Goal: Task Accomplishment & Management: Use online tool/utility

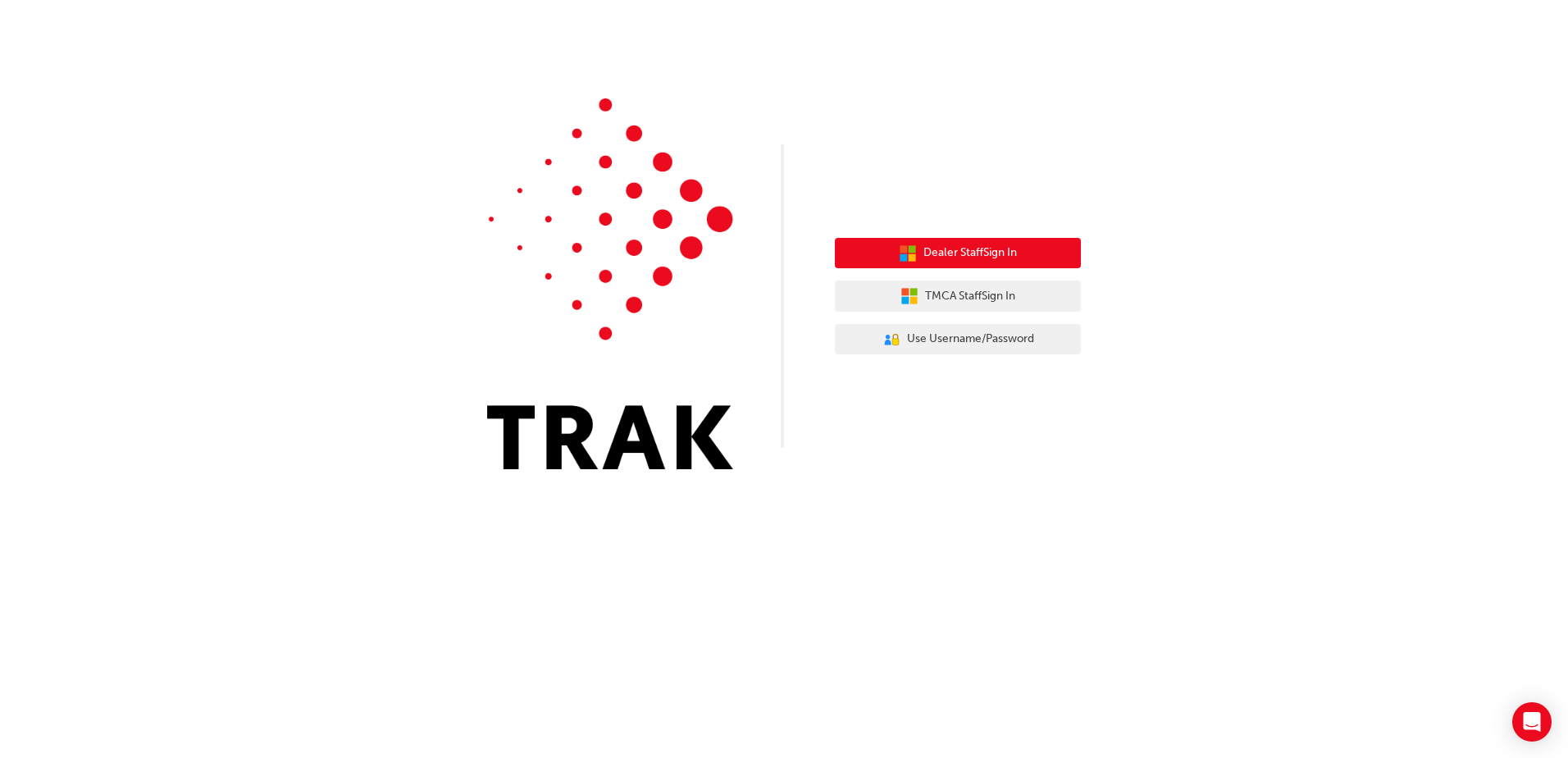
click at [934, 253] on span "Dealer Staff Sign In" at bounding box center [970, 252] width 94 height 19
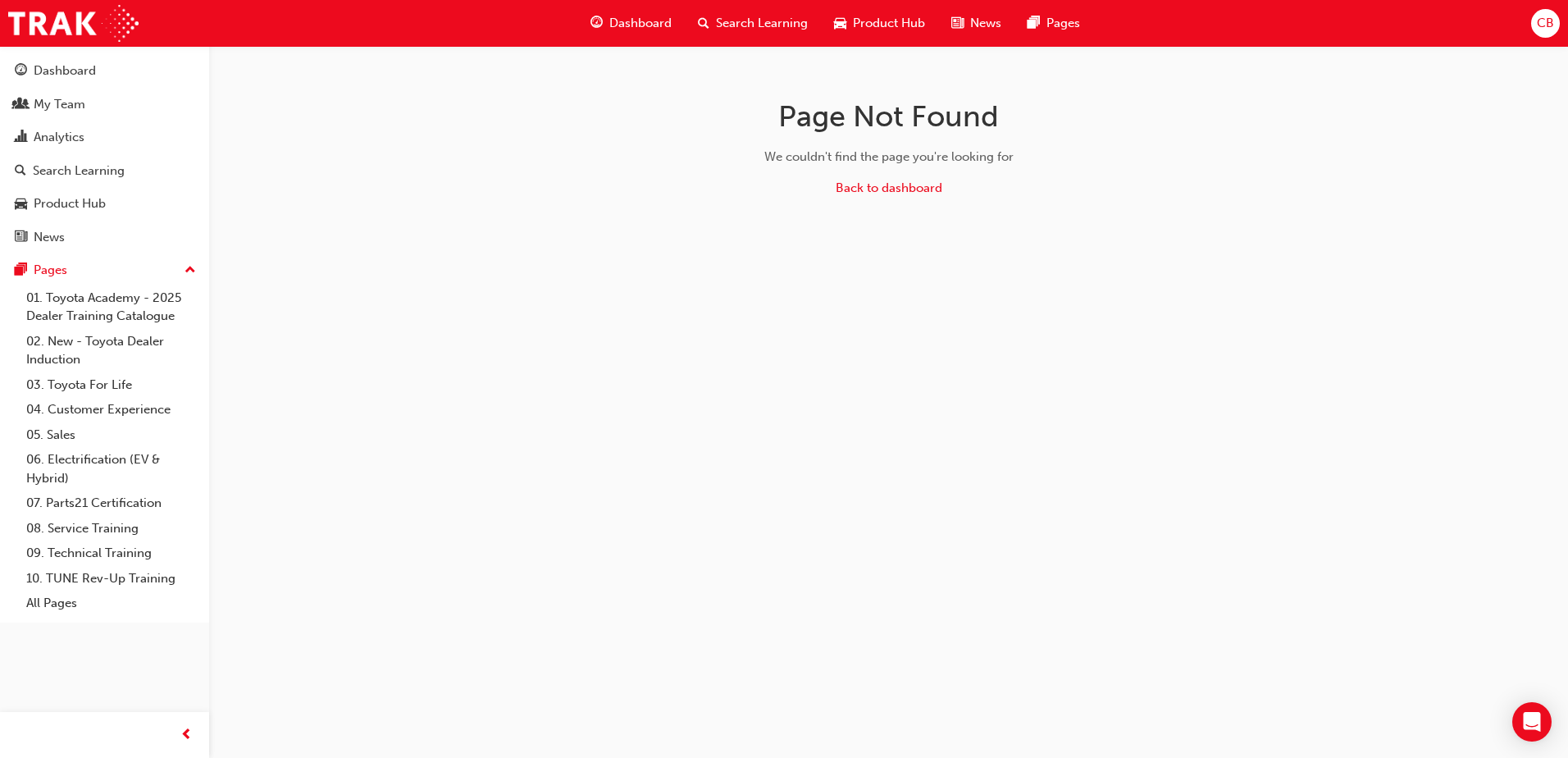
click at [51, 88] on button "Dashboard My Team Analytics Search Learning Product Hub News Pages" at bounding box center [105, 153] width 196 height 202
click at [55, 94] on link "My Team" at bounding box center [105, 105] width 196 height 30
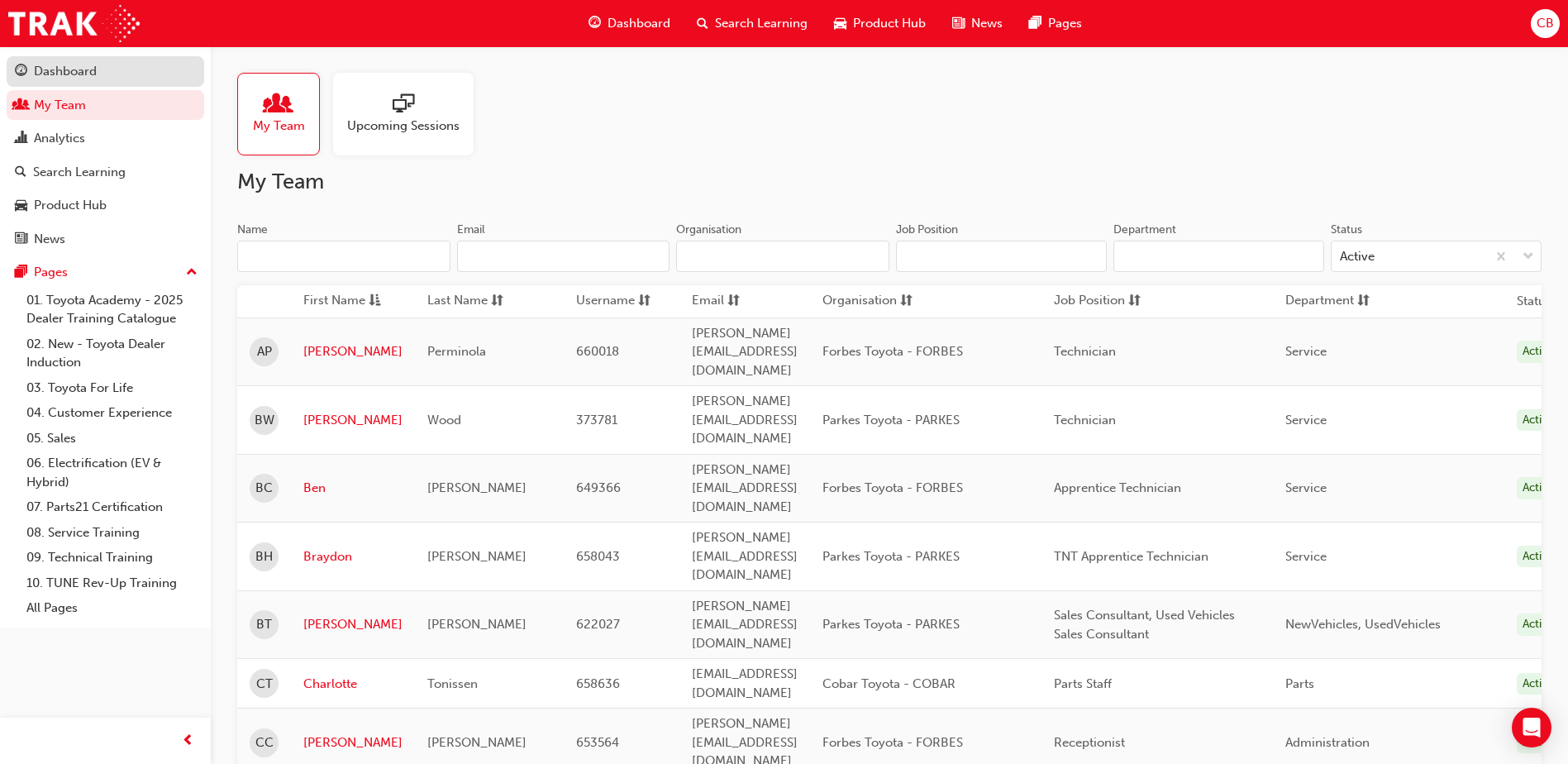
click at [66, 70] on div "Dashboard" at bounding box center [65, 71] width 63 height 19
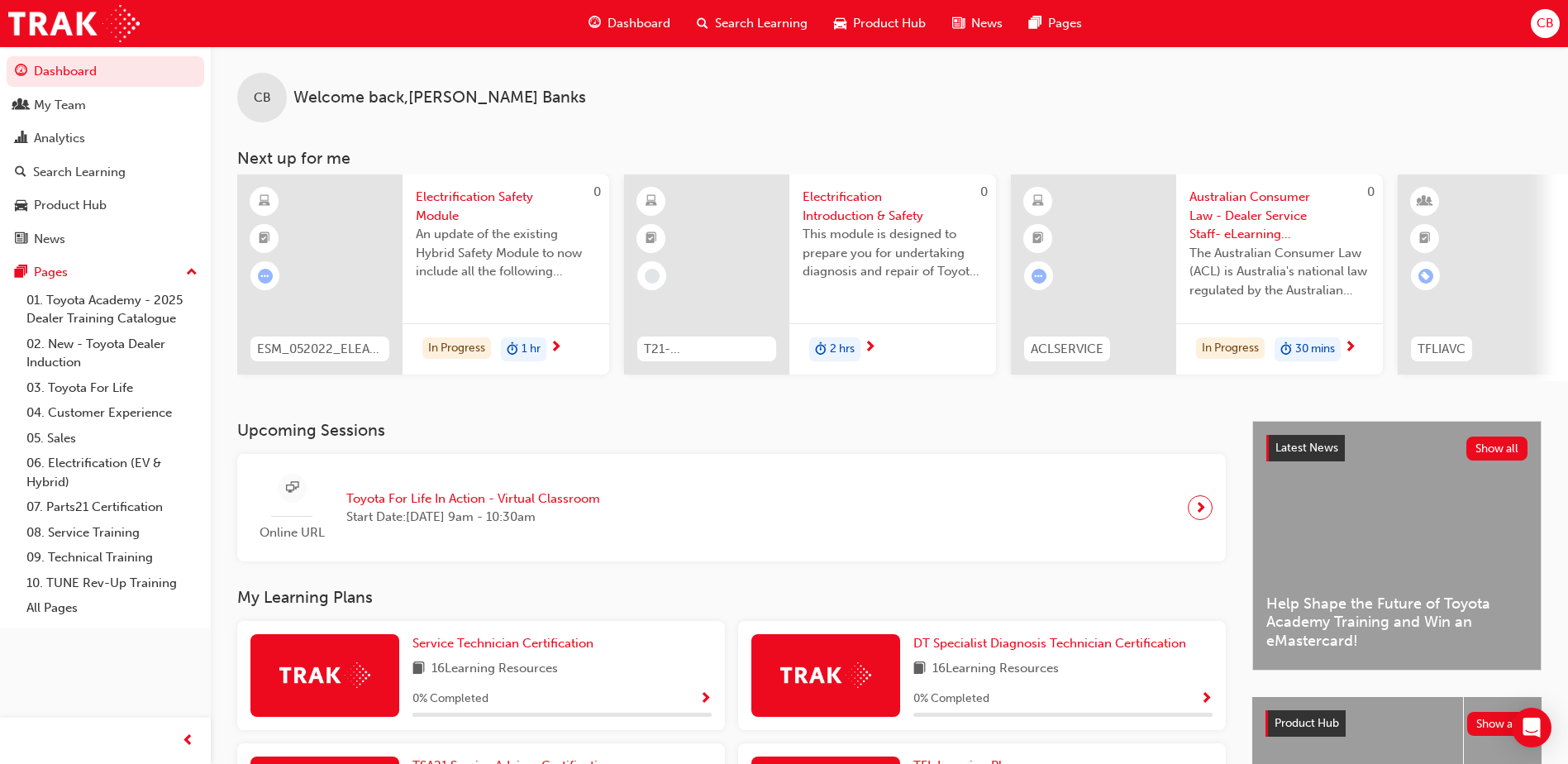
click at [1187, 510] on div "Online URL Toyota For Life In Action - Virtual Classroom Start Date: Mon 29 Sep…" at bounding box center [730, 507] width 962 height 82
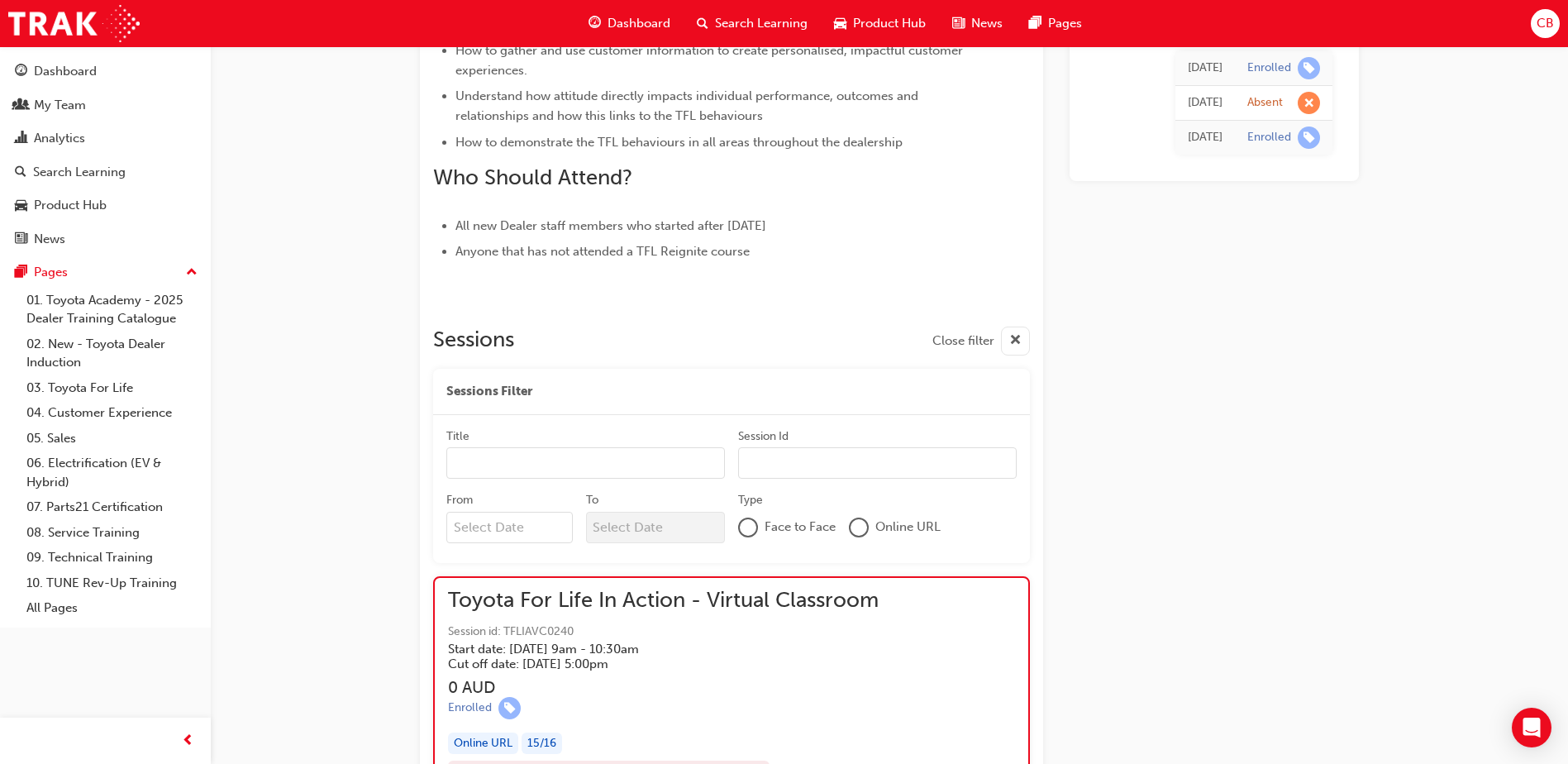
scroll to position [744, 0]
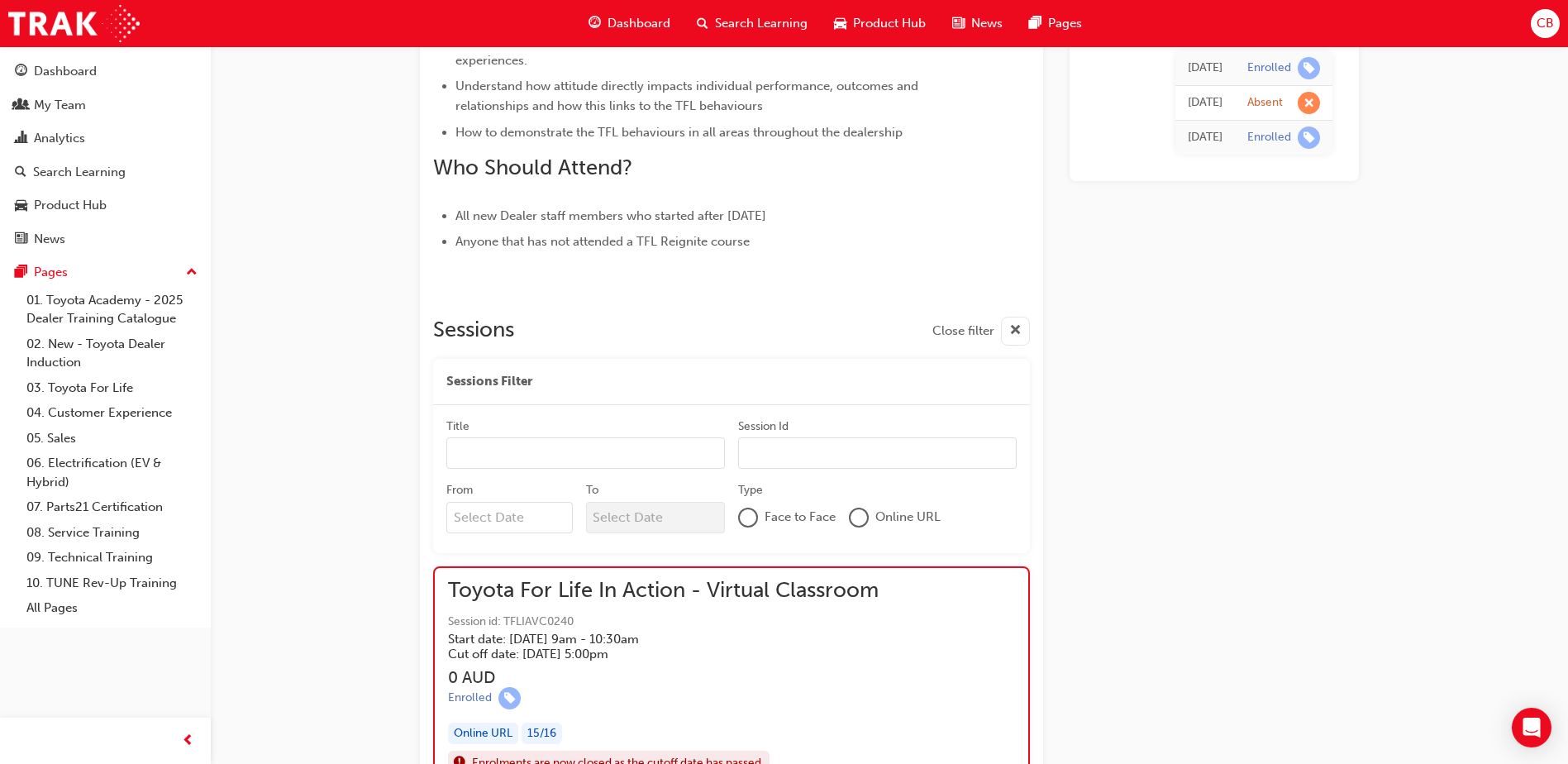
click at [1023, 335] on div "button" at bounding box center [1015, 331] width 29 height 29
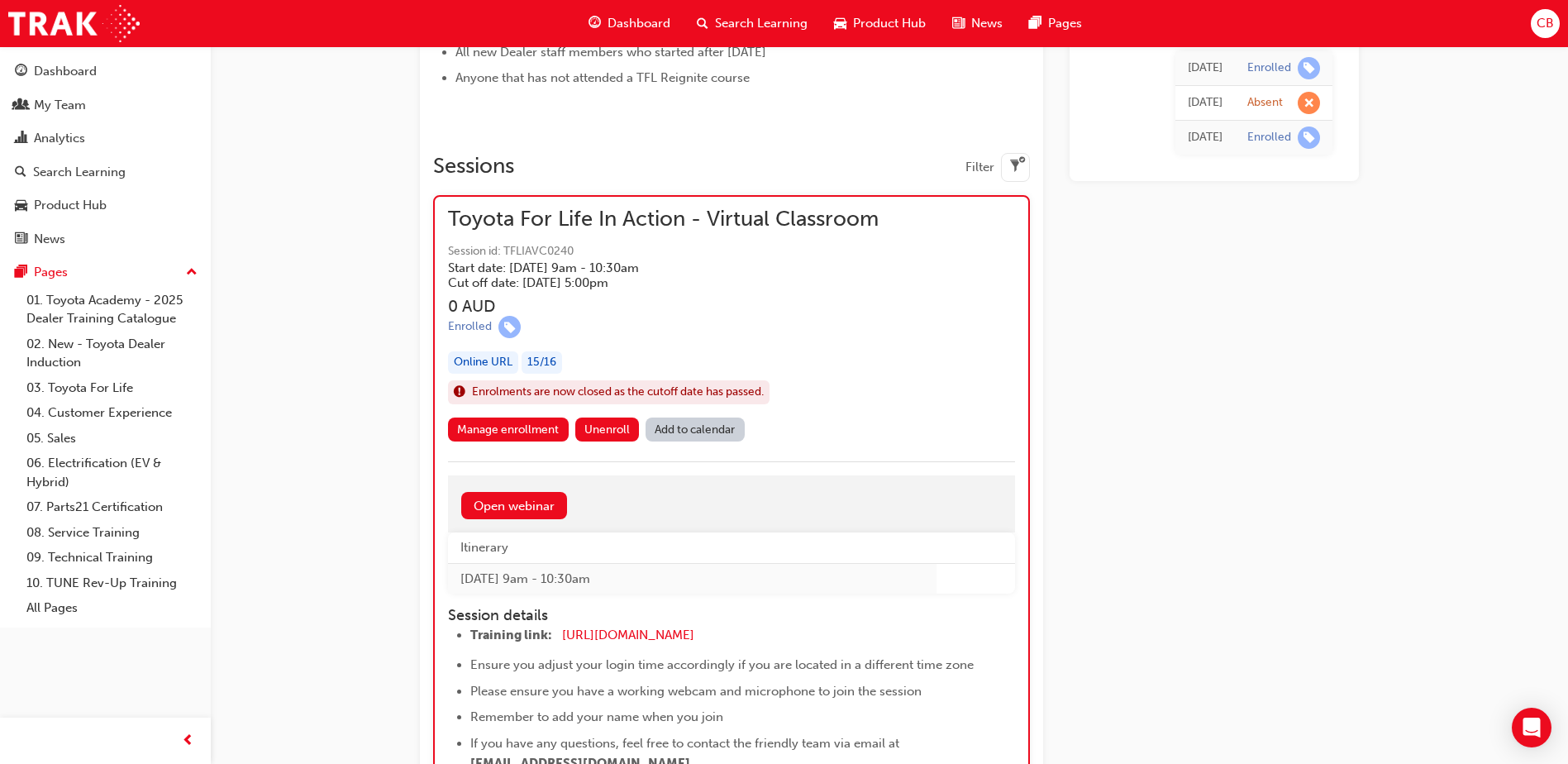
scroll to position [910, 0]
click at [497, 503] on link "Open webinar" at bounding box center [514, 504] width 105 height 28
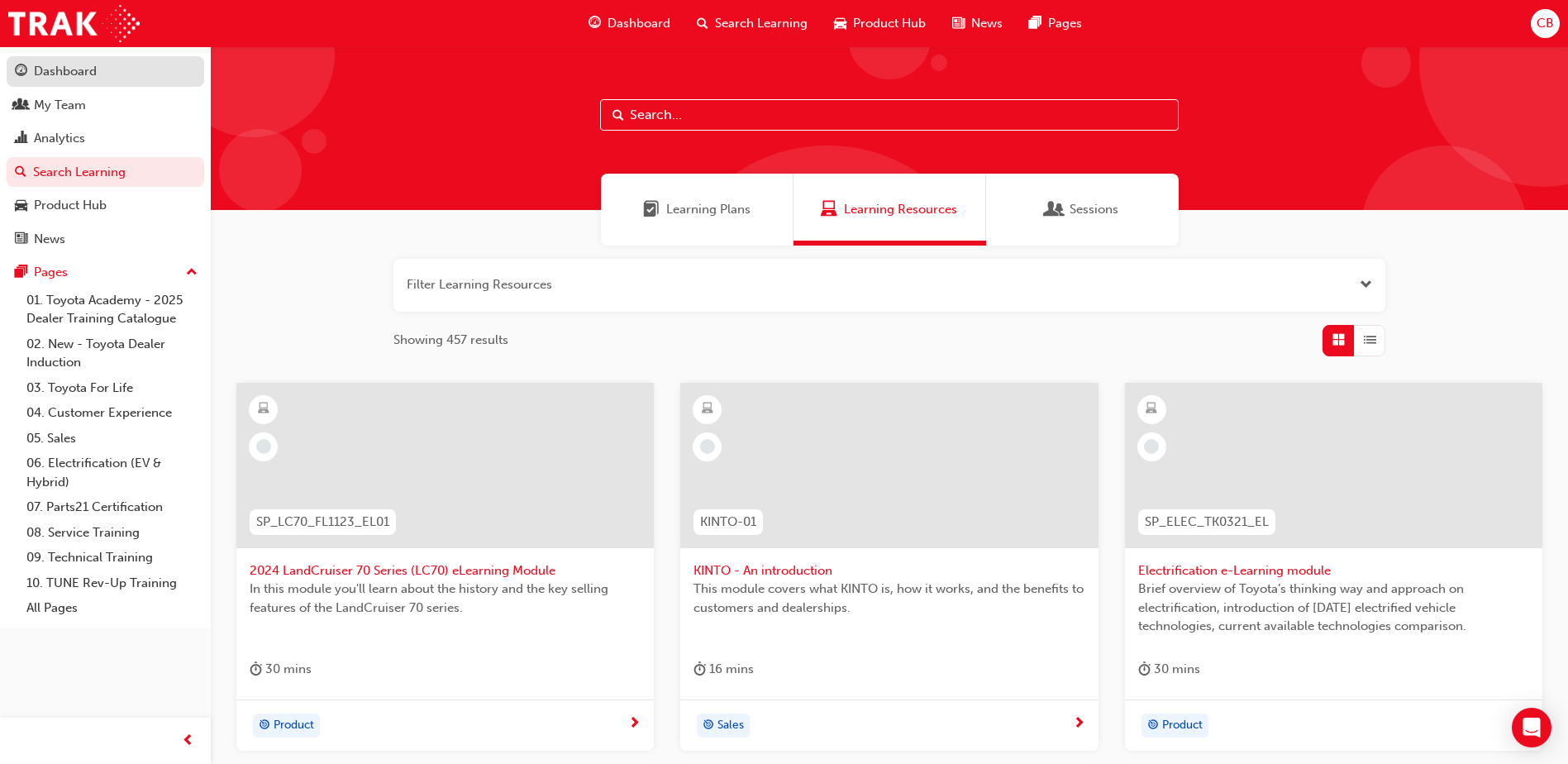
click at [62, 68] on div "Dashboard" at bounding box center [65, 71] width 63 height 19
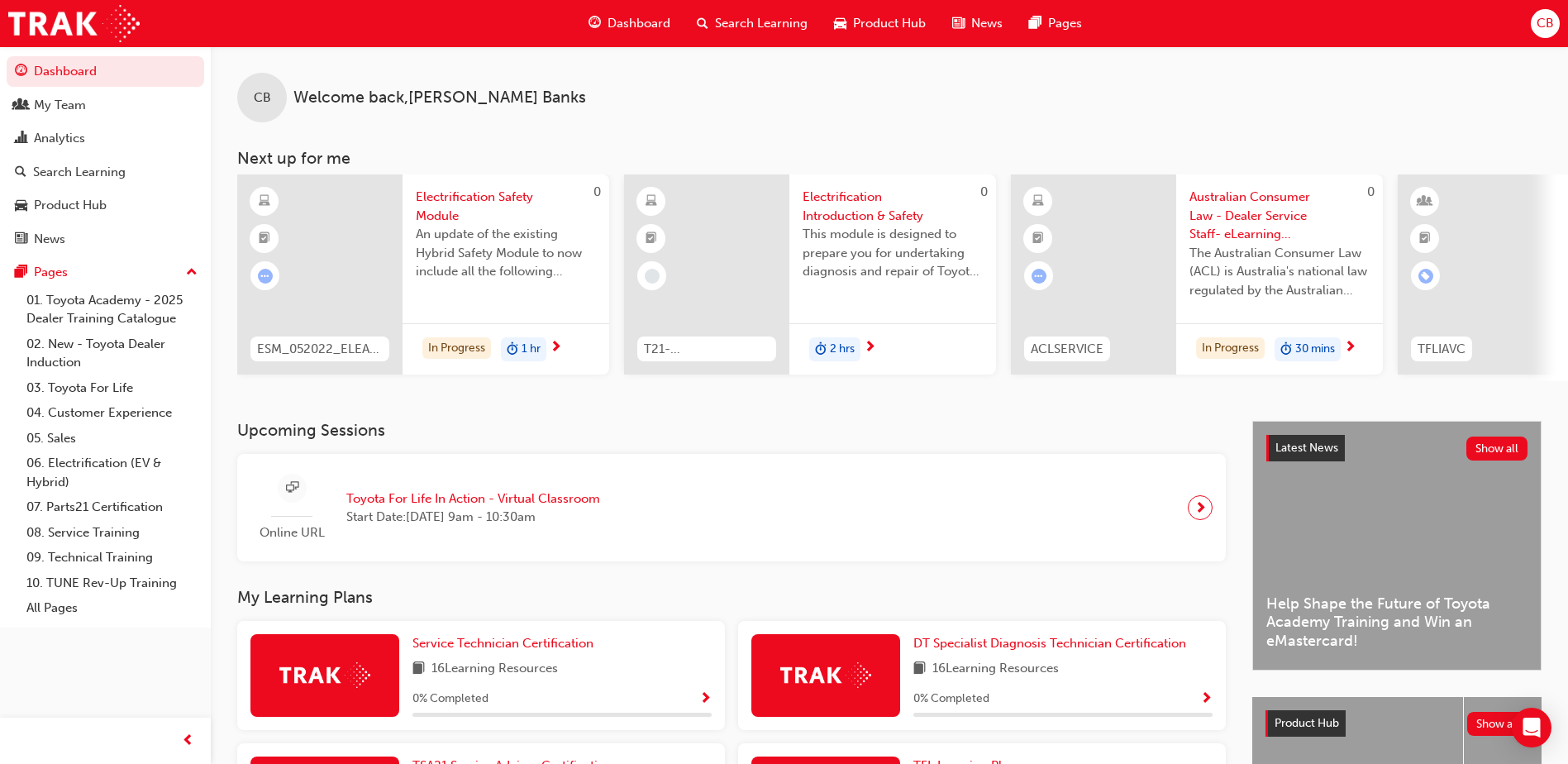
click at [1188, 510] on div at bounding box center [1200, 507] width 25 height 25
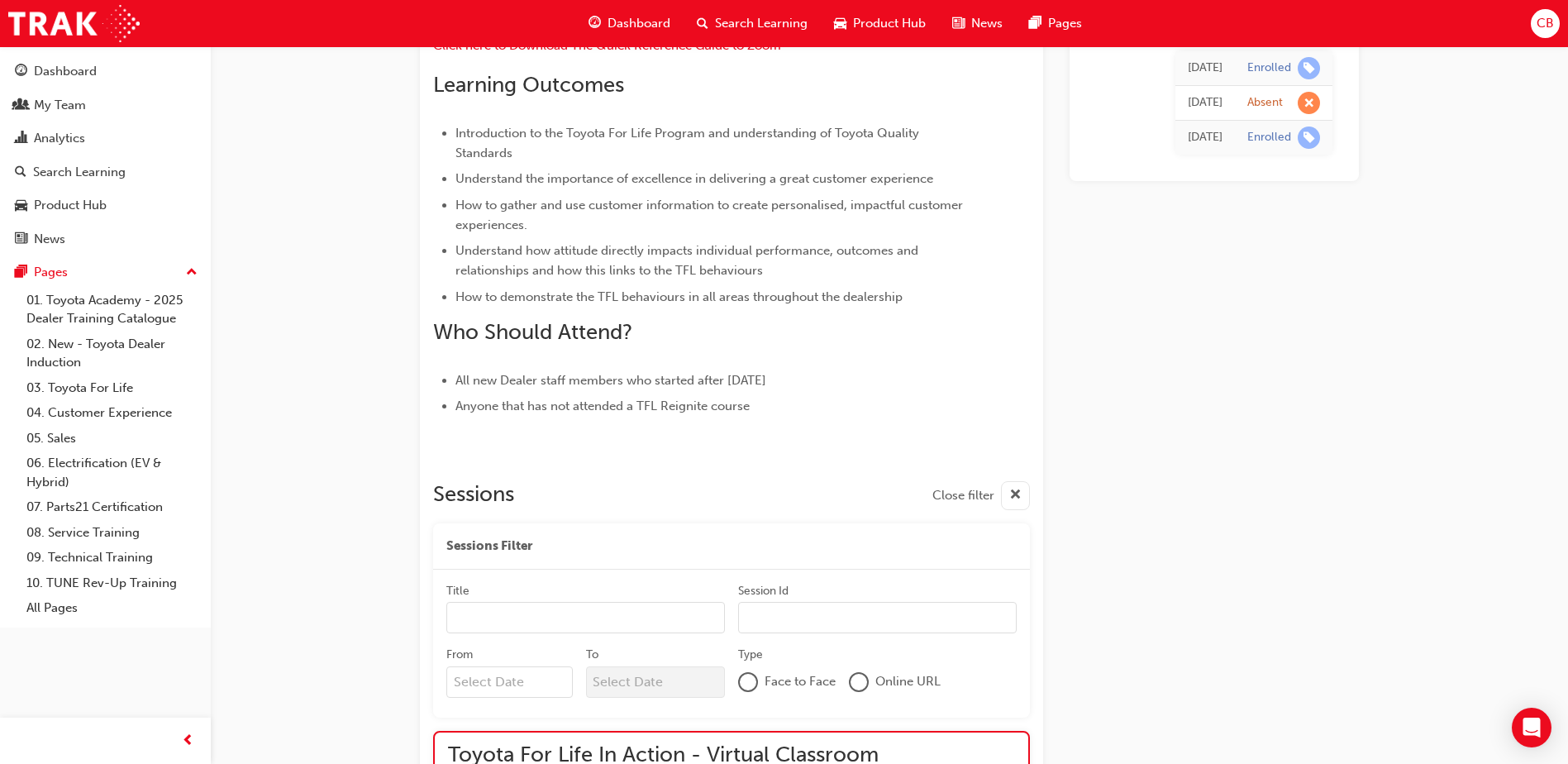
scroll to position [1320, 0]
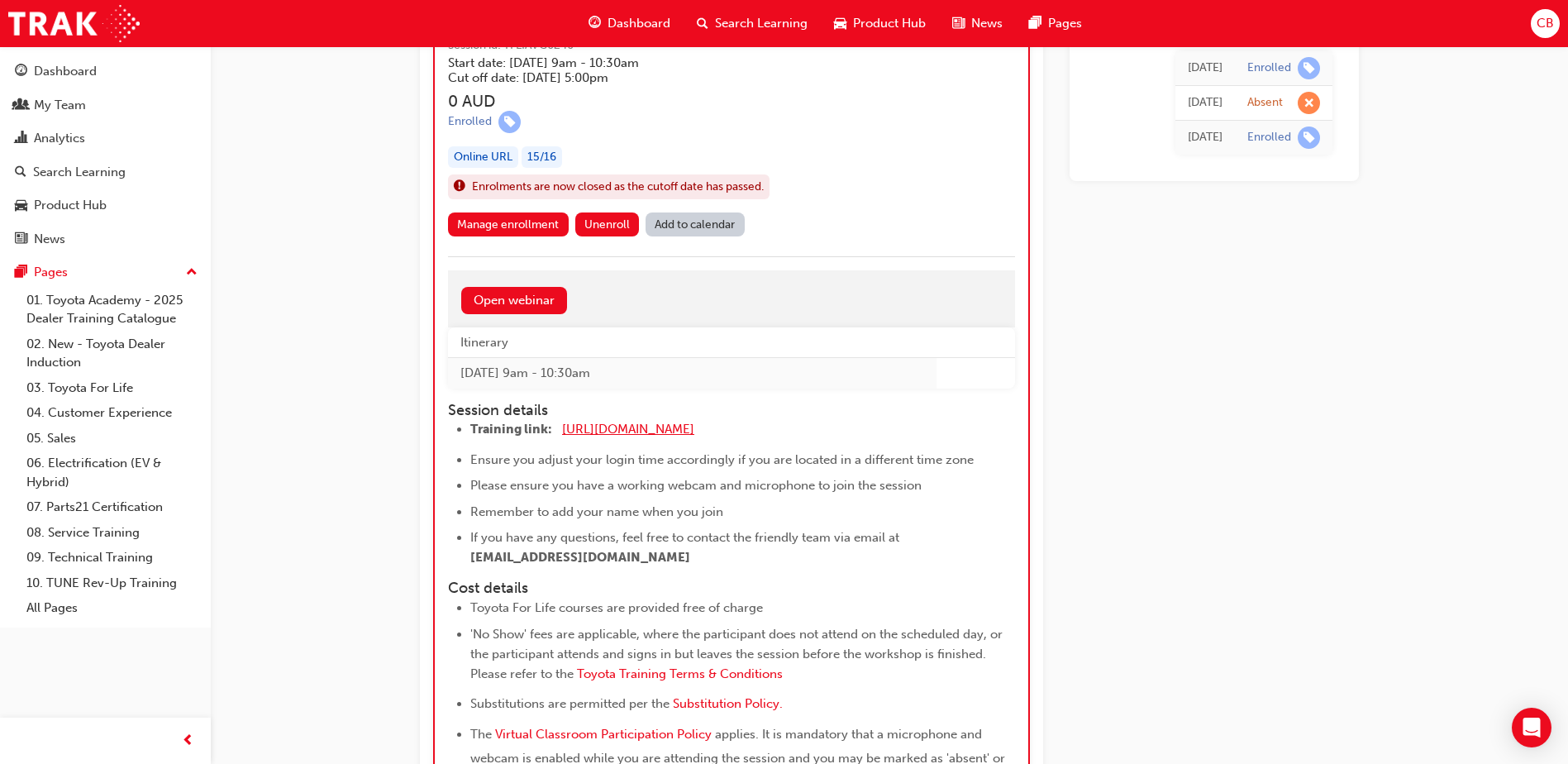
click at [629, 432] on span "https://zoom.us/j/5450758959" at bounding box center [628, 428] width 132 height 15
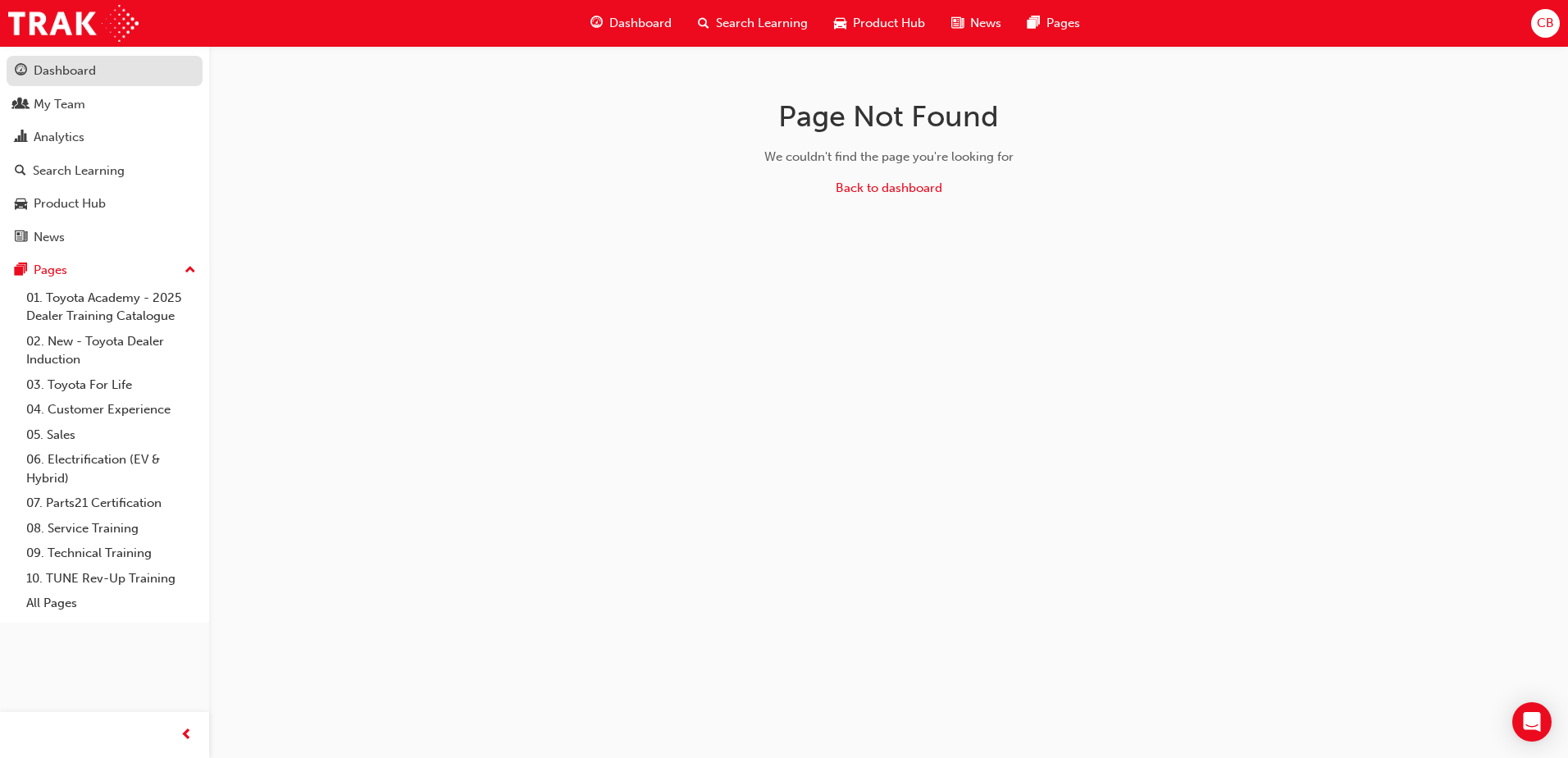
click at [46, 74] on div "Dashboard" at bounding box center [64, 70] width 63 height 19
